Goal: Complete application form

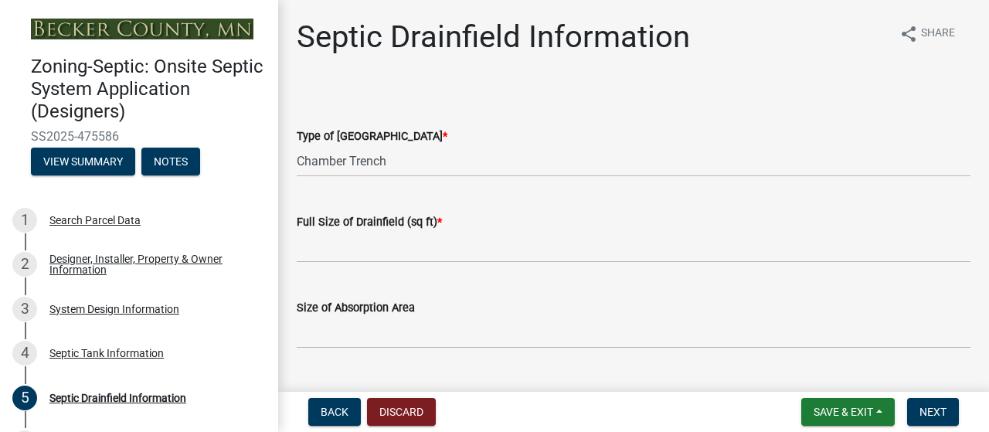
select select "aff5a67c-96fc-4cda-a582-7f2b3a4cd22a"
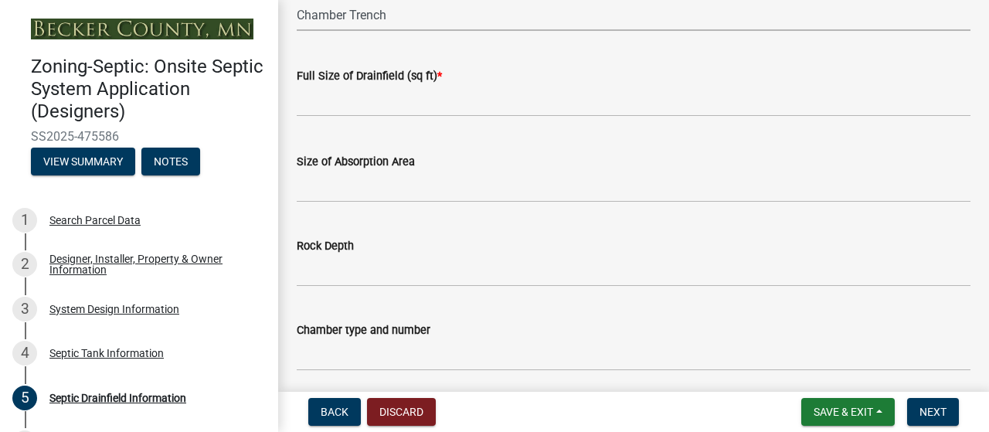
scroll to position [138, 0]
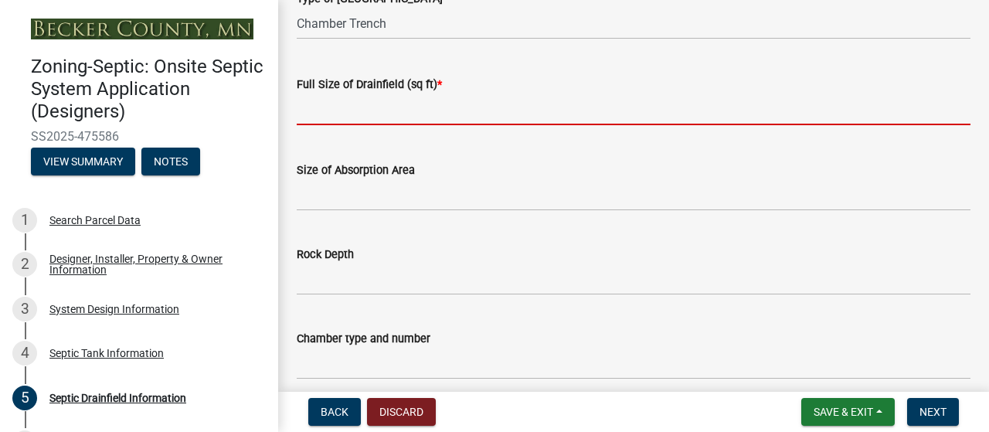
click at [346, 125] on input "text" at bounding box center [634, 110] width 674 height 32
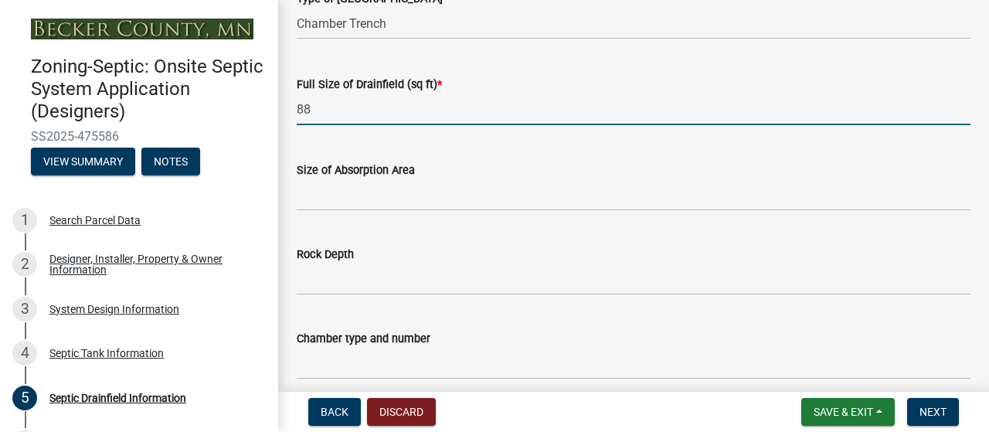
type input "8"
type input "770"
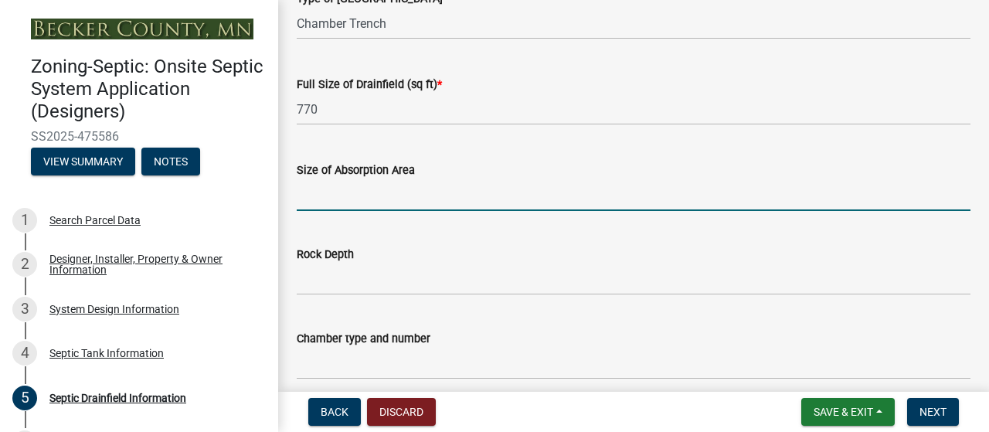
click at [328, 211] on input "Size of Absorption Area" at bounding box center [634, 195] width 674 height 32
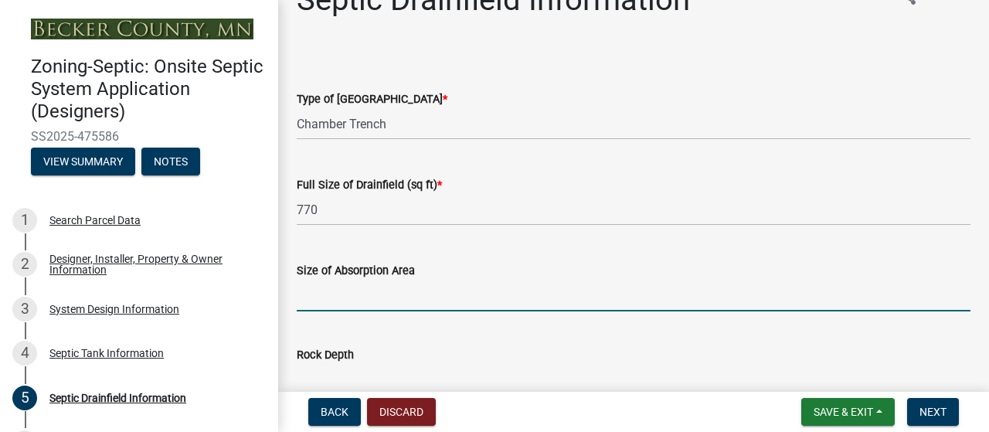
scroll to position [33, 0]
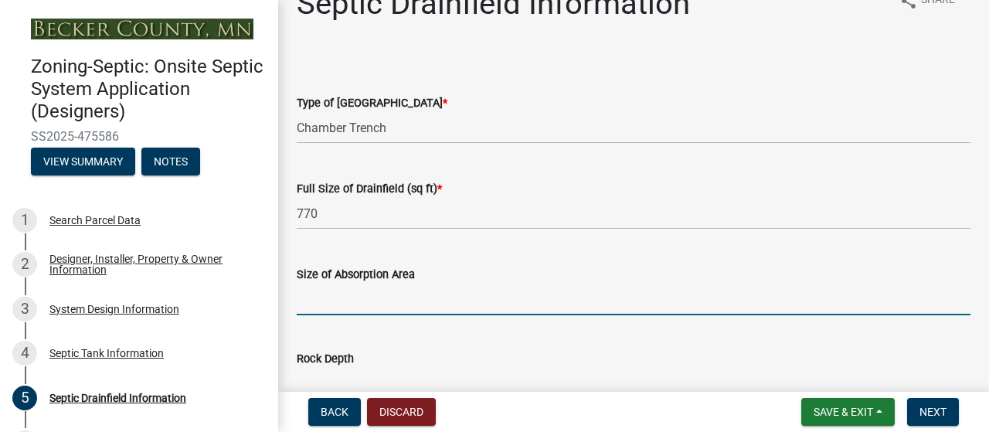
click at [443, 110] on span "*" at bounding box center [445, 103] width 5 height 13
click at [413, 137] on select "Select Item... Chamber Trench Rock Trench Gravelless Mound Pressure Bed Seepage…" at bounding box center [634, 128] width 674 height 32
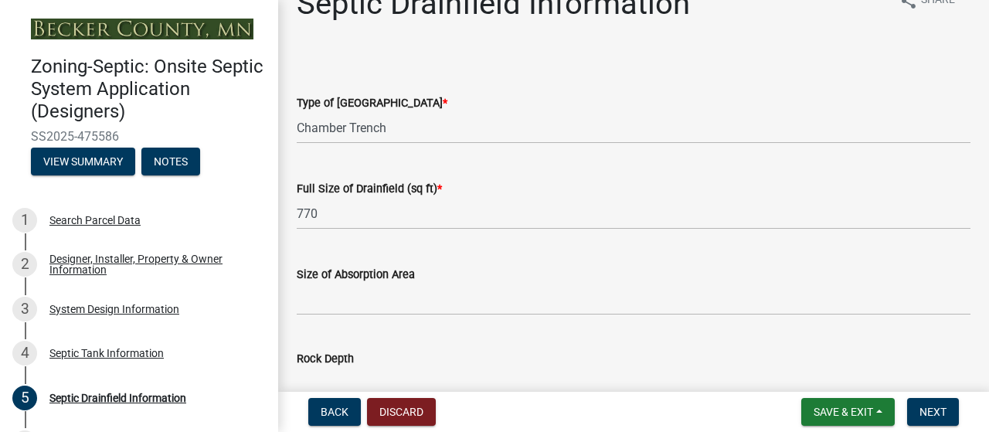
click at [353, 109] on label "Type of Drainfield *" at bounding box center [372, 103] width 151 height 11
click at [353, 136] on select "Select Item... Chamber Trench Rock Trench Gravelless Mound Pressure Bed Seepage…" at bounding box center [634, 128] width 674 height 32
click at [412, 144] on select "Select Item... Chamber Trench Rock Trench Gravelless Mound Pressure Bed Seepage…" at bounding box center [634, 128] width 674 height 32
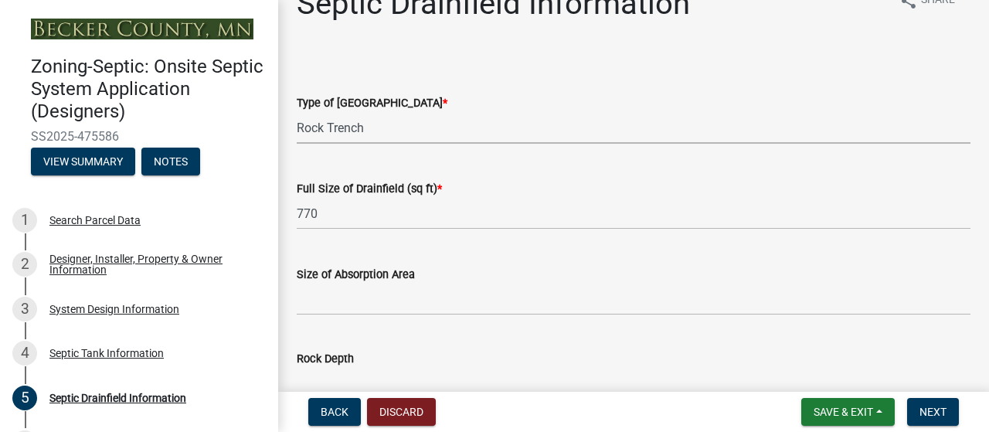
click at [301, 144] on select "Select Item... Chamber Trench Rock Trench Gravelless Mound Pressure Bed Seepage…" at bounding box center [634, 128] width 674 height 32
select select "922047fd-b3b4-4eb0-a6b6-3e57f6279349"
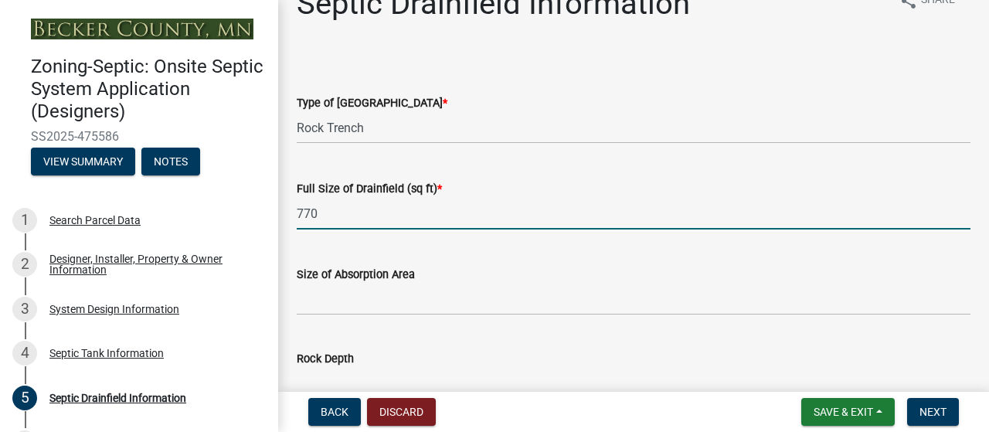
click at [358, 230] on input "770" at bounding box center [634, 214] width 674 height 32
type input "7"
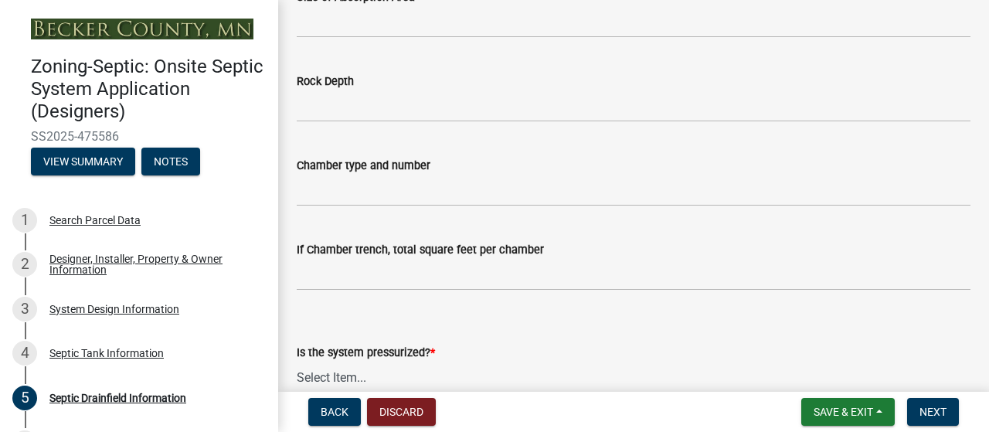
scroll to position [298, 0]
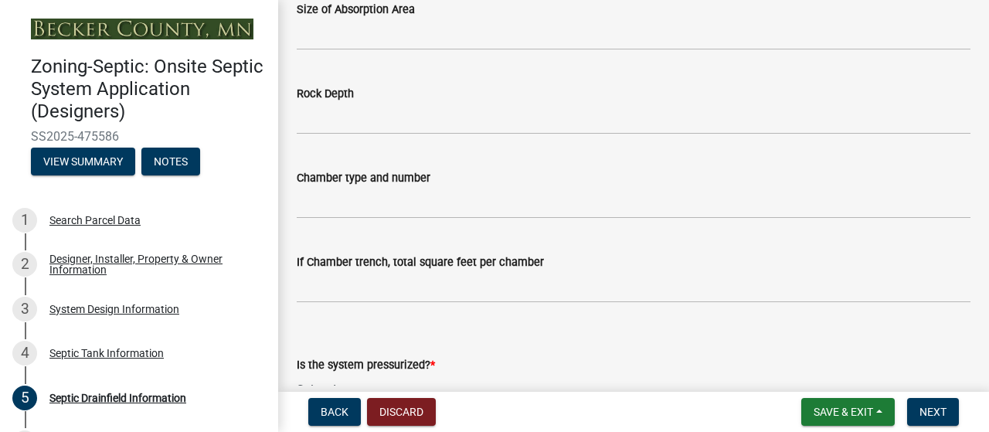
type input "1000"
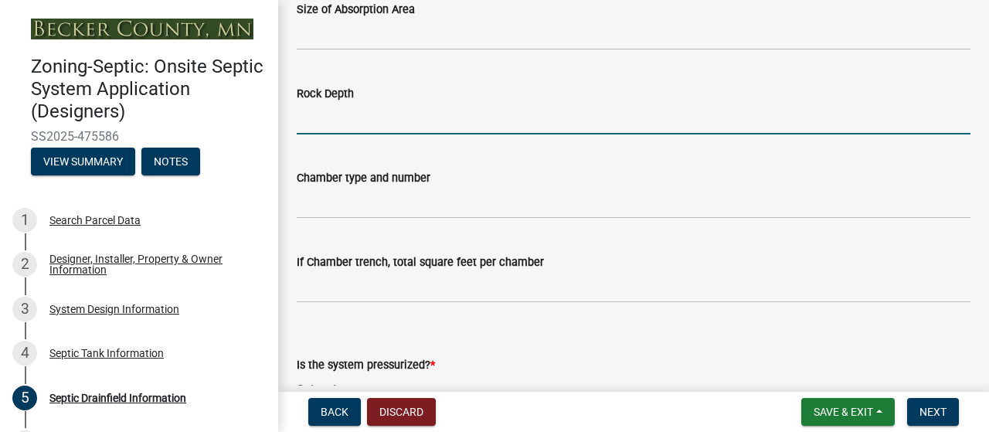
click at [325, 134] on input "Rock Depth" at bounding box center [634, 119] width 674 height 32
type input "24"
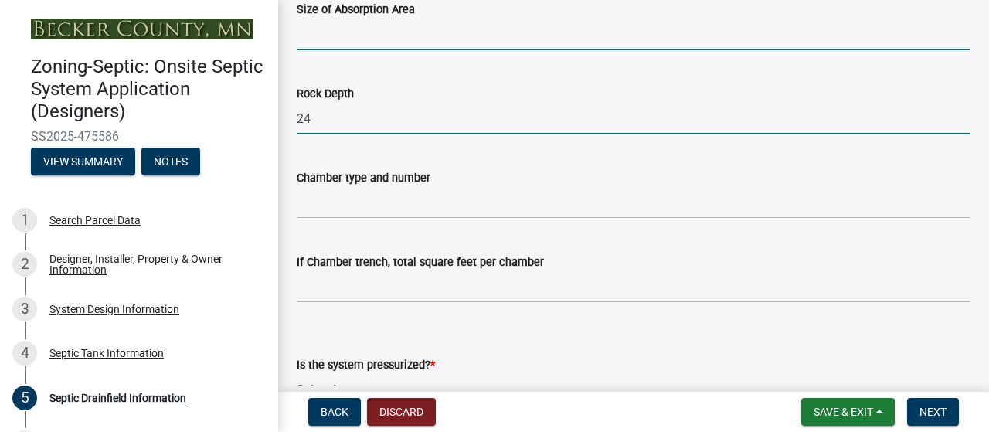
click at [328, 50] on input "Size of Absorption Area" at bounding box center [634, 35] width 674 height 32
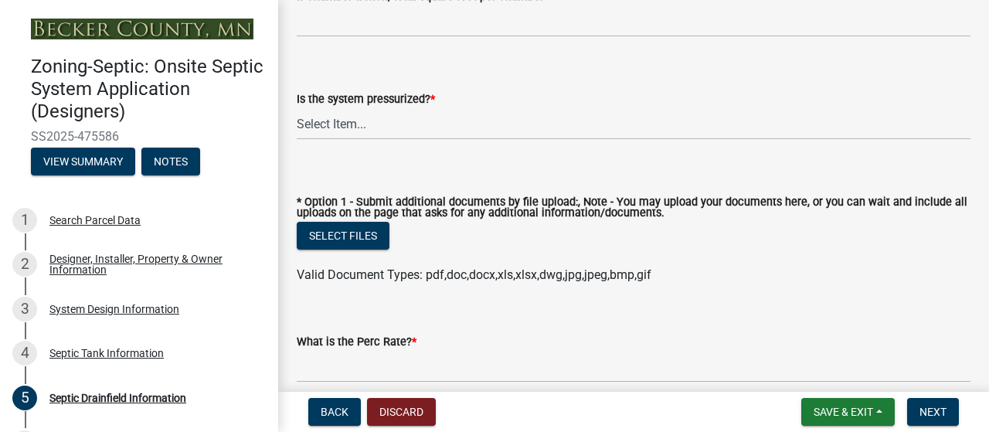
scroll to position [573, 0]
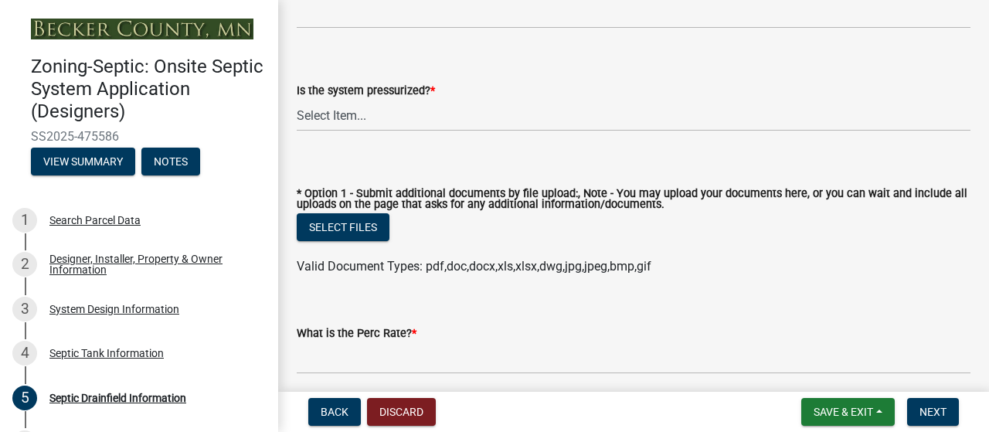
type input ".6"
click at [380, 131] on select "Select Item... Yes No" at bounding box center [634, 116] width 674 height 32
click at [301, 131] on select "Select Item... Yes No" at bounding box center [634, 116] width 674 height 32
select select "8e987edc-9e69-430b-9b11-ad589d3299ec"
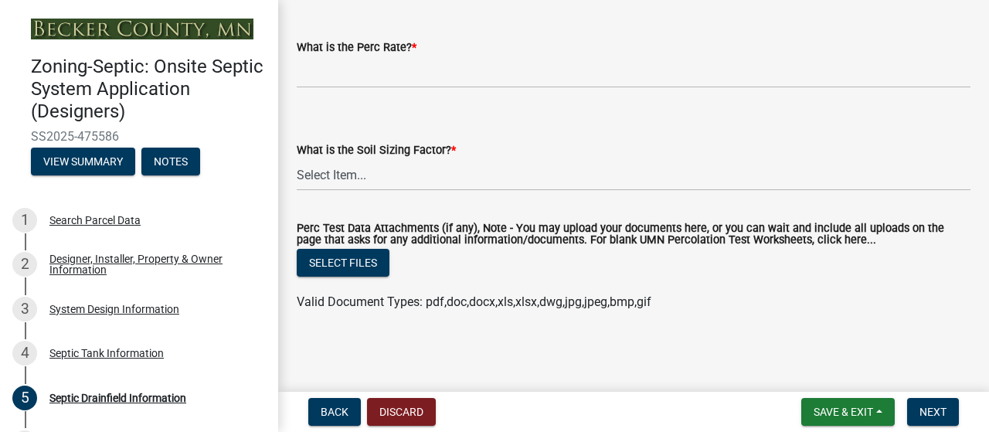
scroll to position [939, 0]
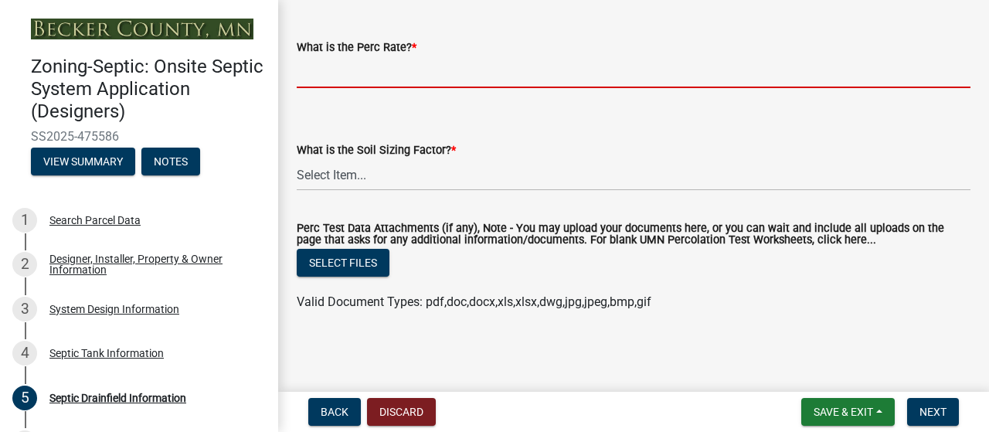
click at [409, 88] on input "What is the Perc Rate? *" at bounding box center [634, 72] width 674 height 32
type input "Did not do perc test"
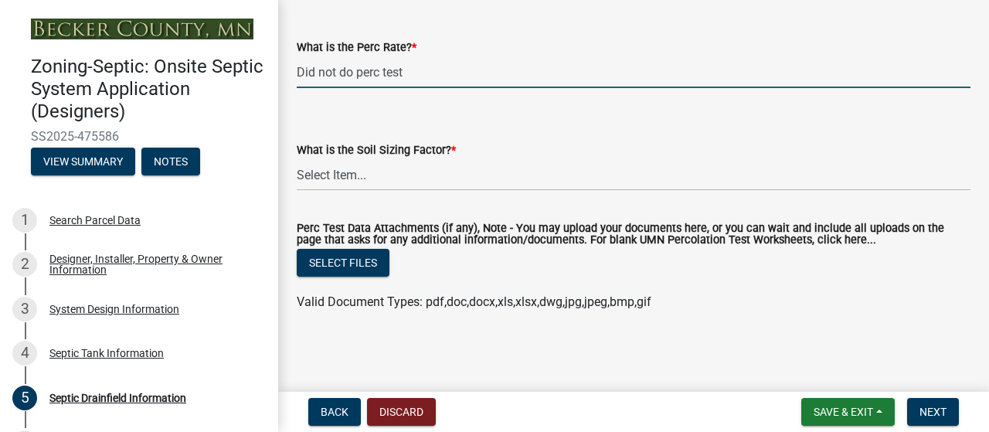
scroll to position [1130, 0]
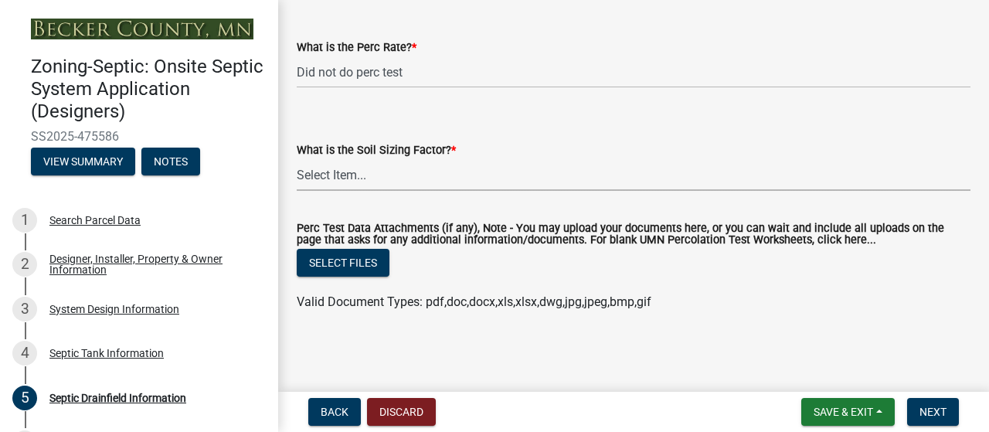
click at [379, 160] on select "Select Item... 0.00 0.24 0.45 0.50 0.60 0.78 .83 1.27 1.67" at bounding box center [634, 175] width 674 height 32
